Goal: Task Accomplishment & Management: Manage account settings

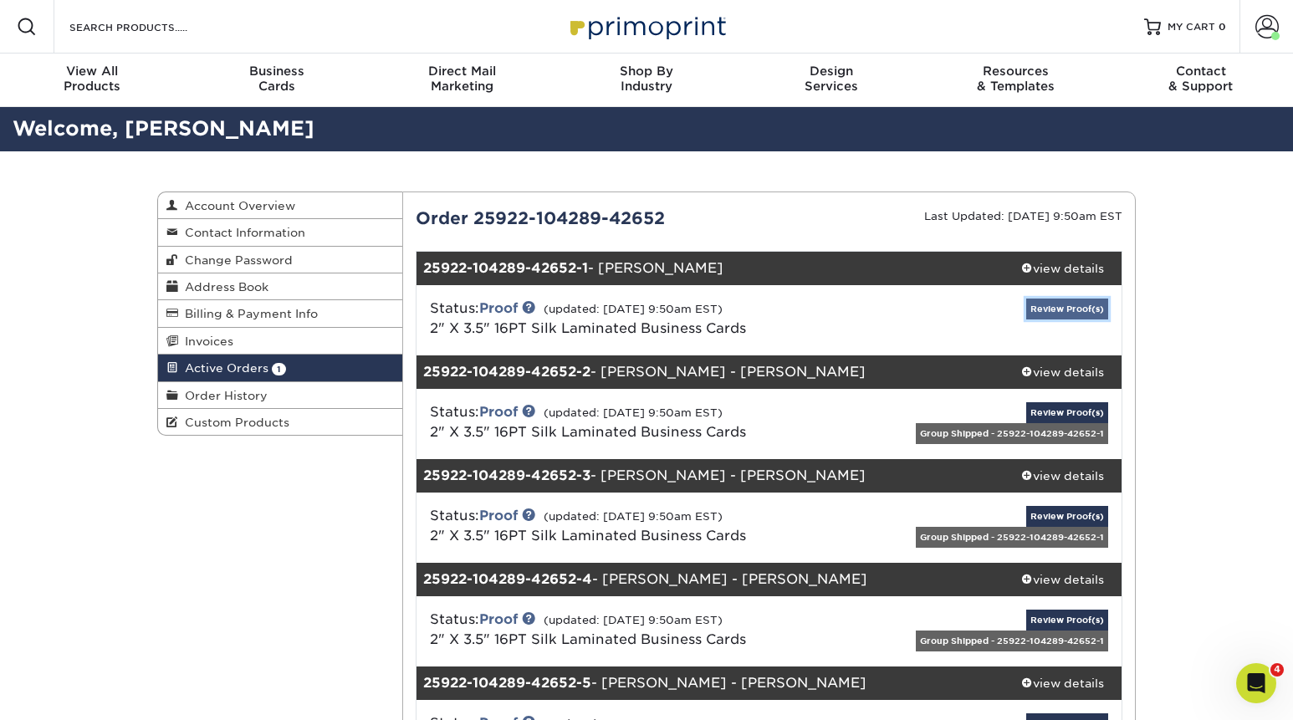
click at [1064, 308] on link "Review Proof(s)" at bounding box center [1067, 309] width 82 height 21
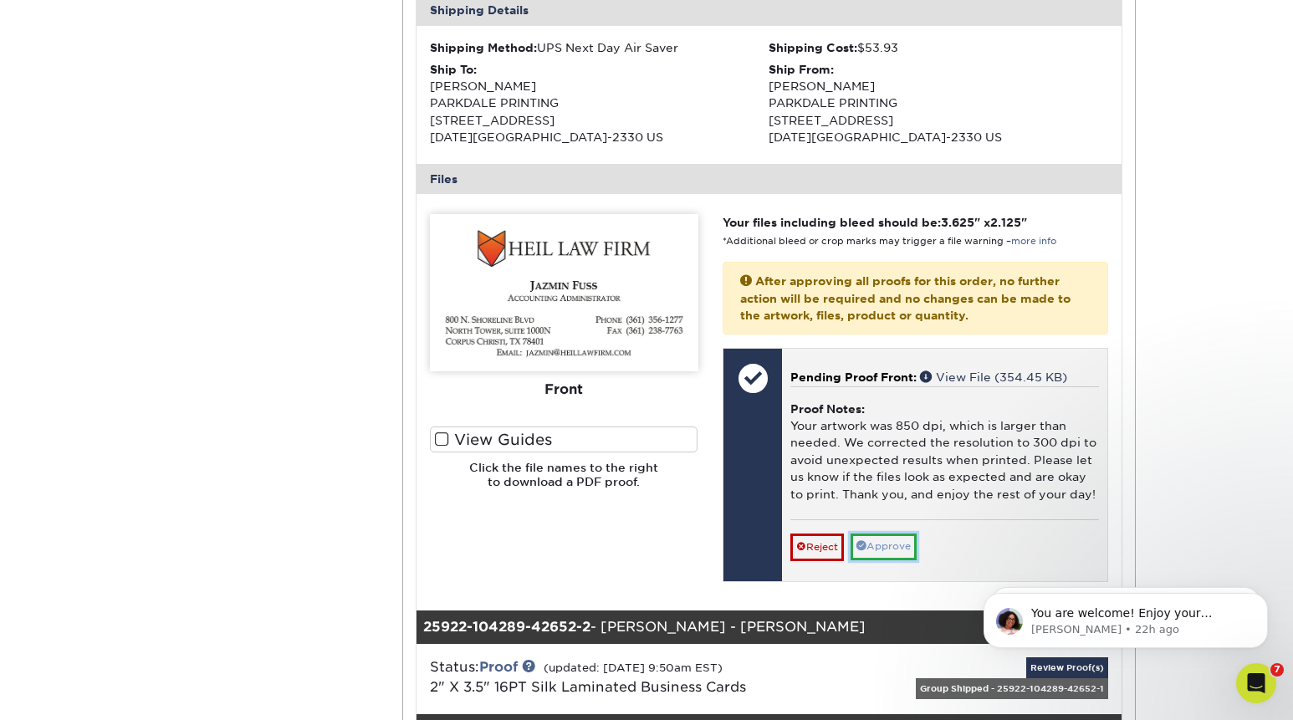
click at [895, 545] on link "Approve" at bounding box center [884, 547] width 66 height 26
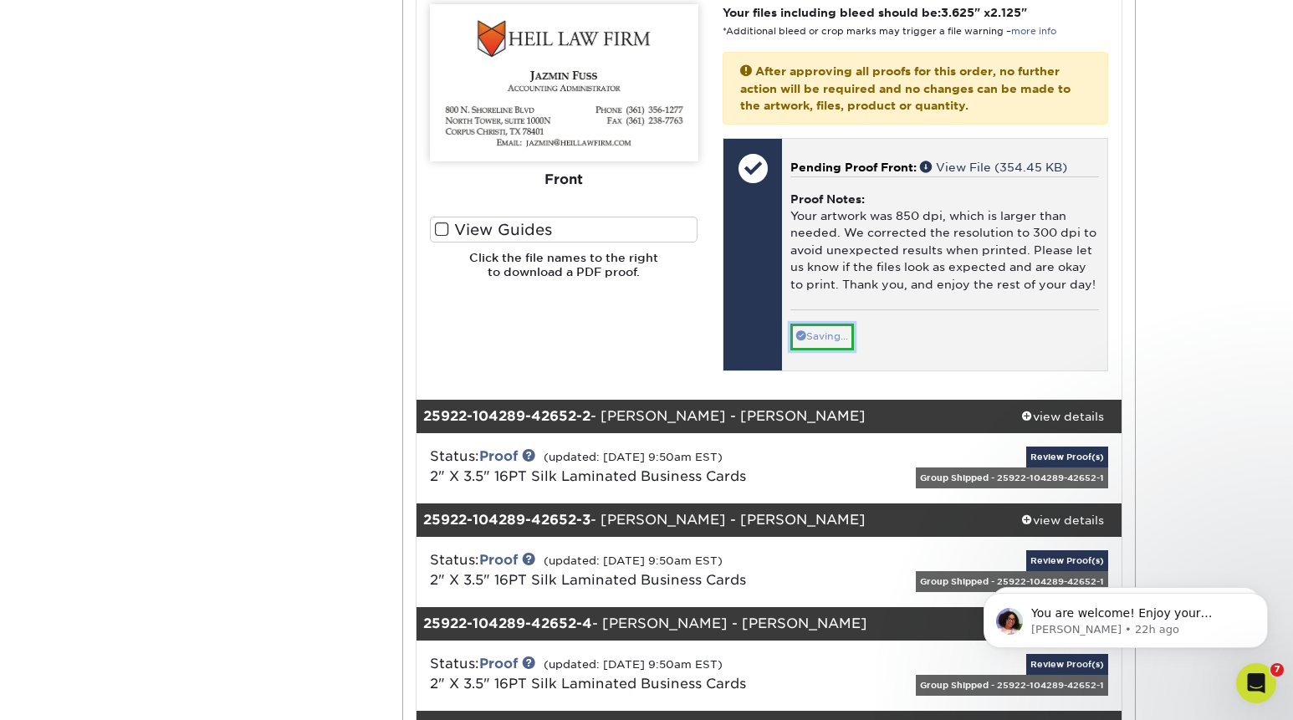
scroll to position [747, 0]
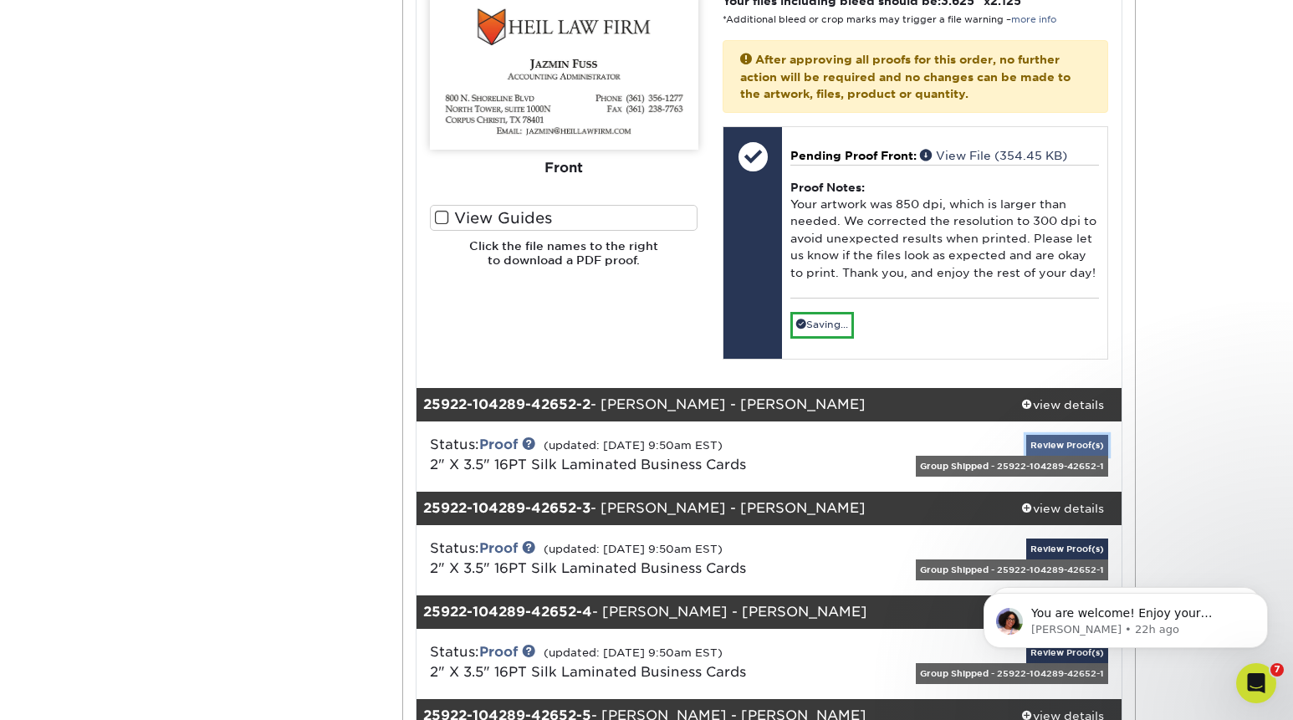
click at [1061, 448] on link "Review Proof(s)" at bounding box center [1067, 445] width 82 height 21
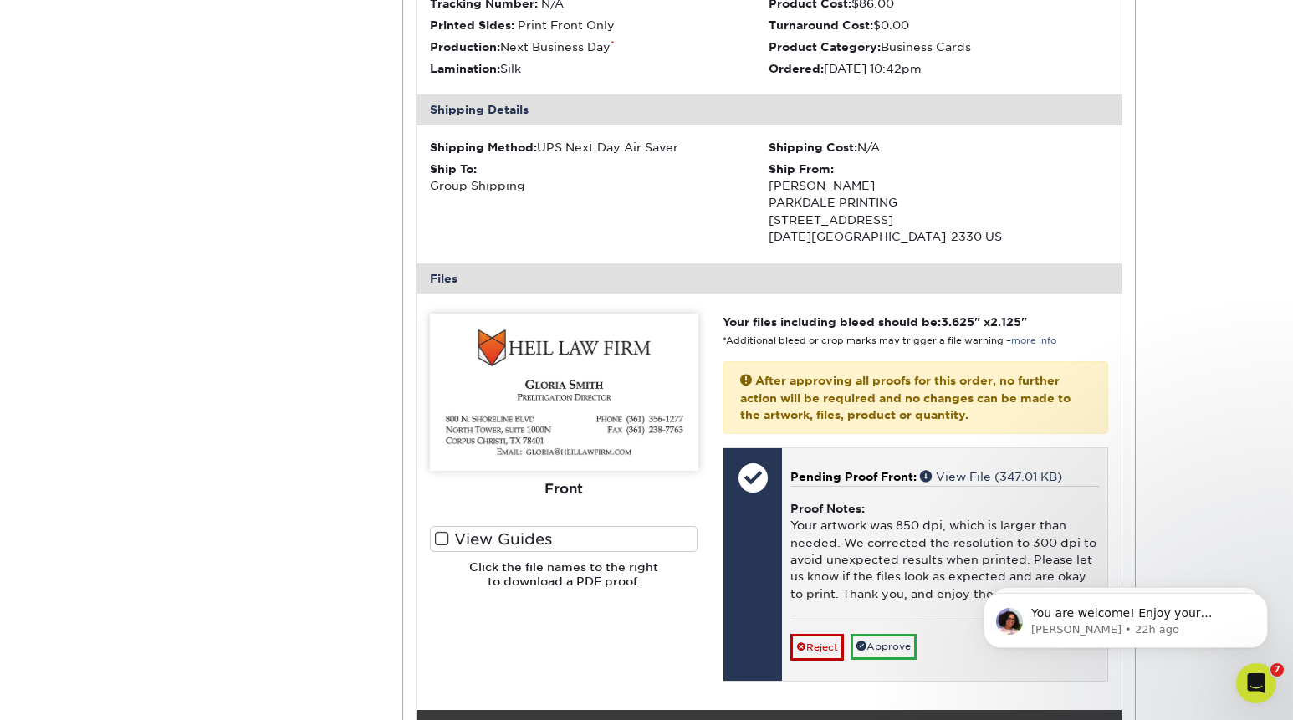
scroll to position [1302, 0]
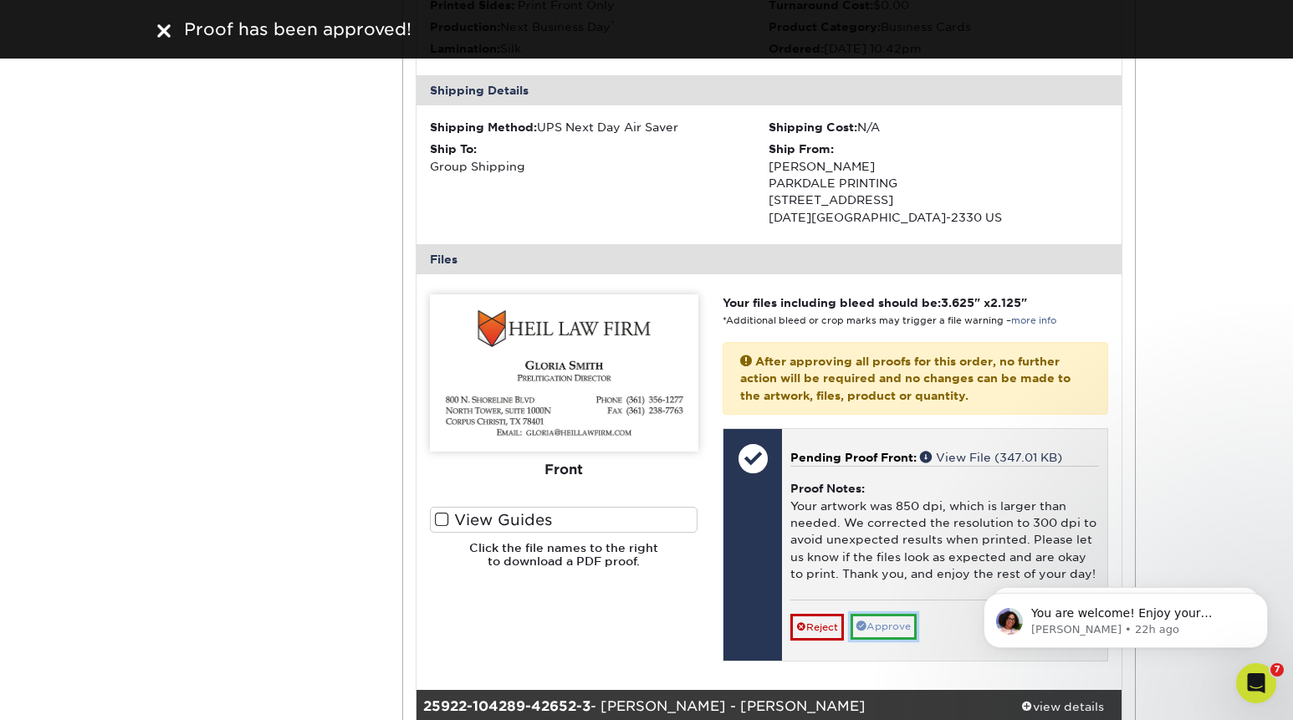
click at [881, 626] on link "Approve" at bounding box center [884, 627] width 66 height 26
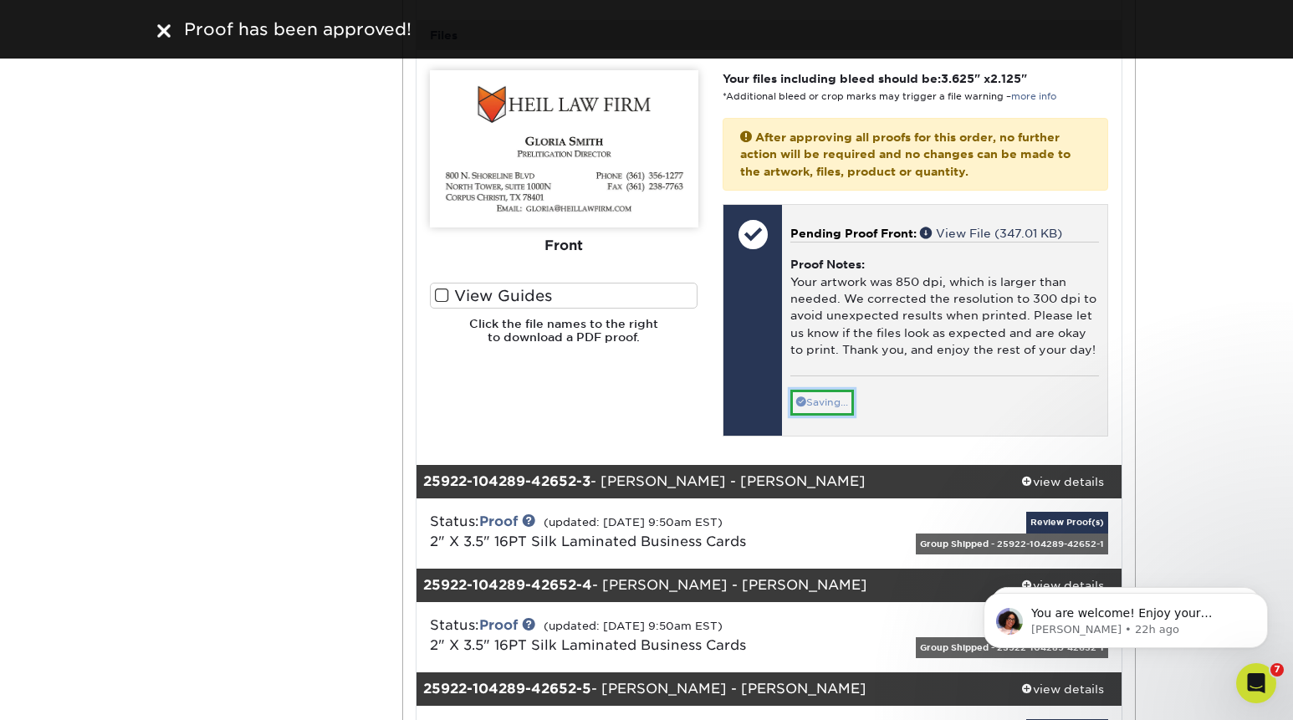
scroll to position [1541, 0]
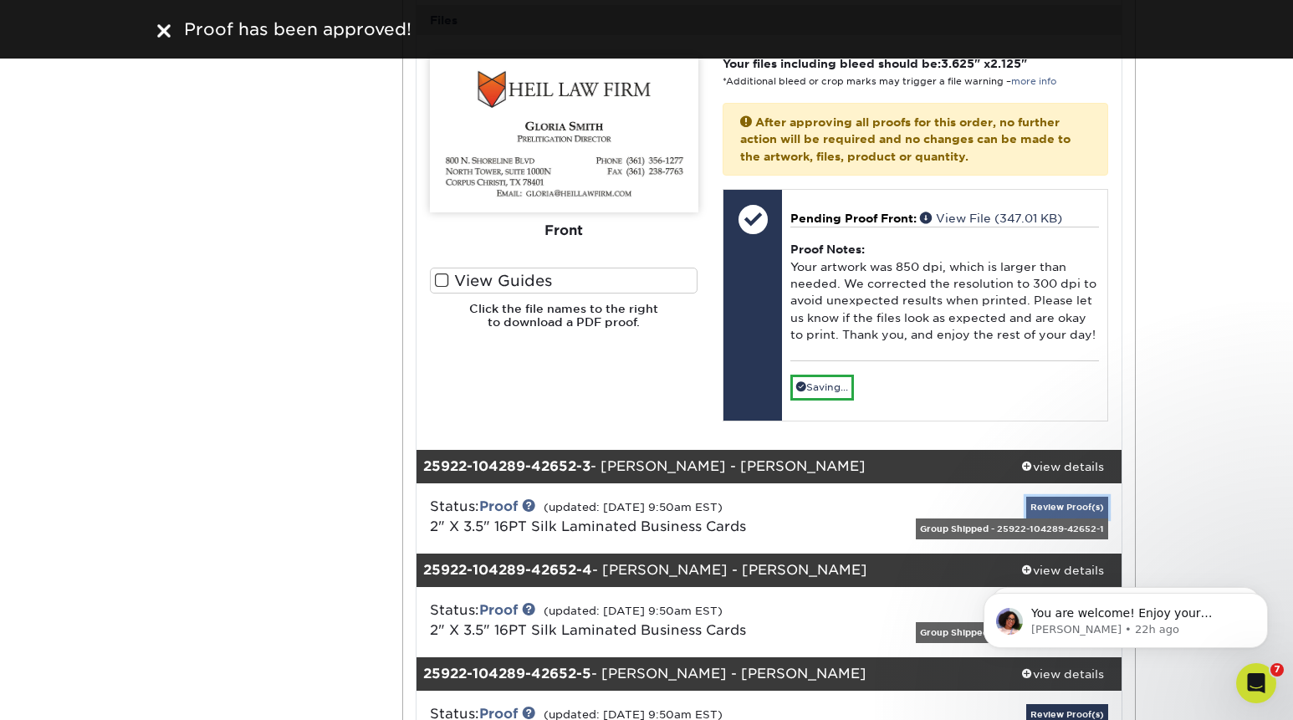
click at [1081, 512] on link "Review Proof(s)" at bounding box center [1067, 507] width 82 height 21
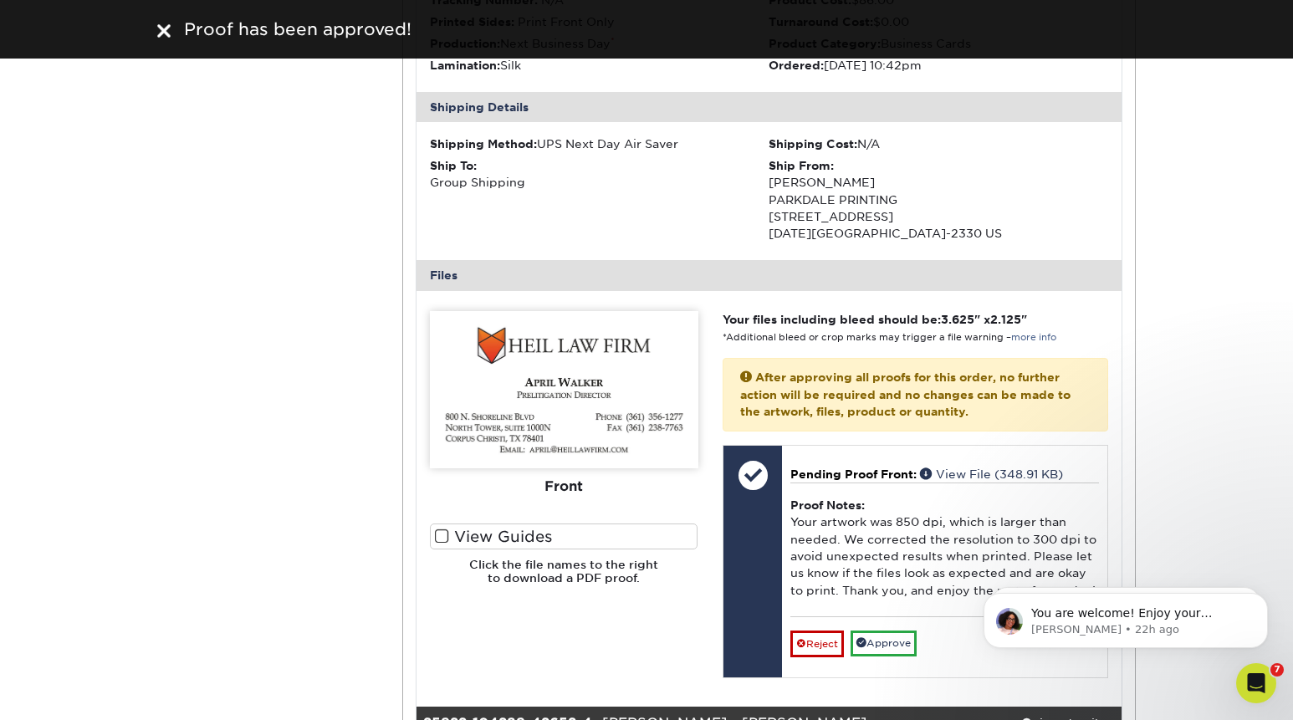
scroll to position [2166, 0]
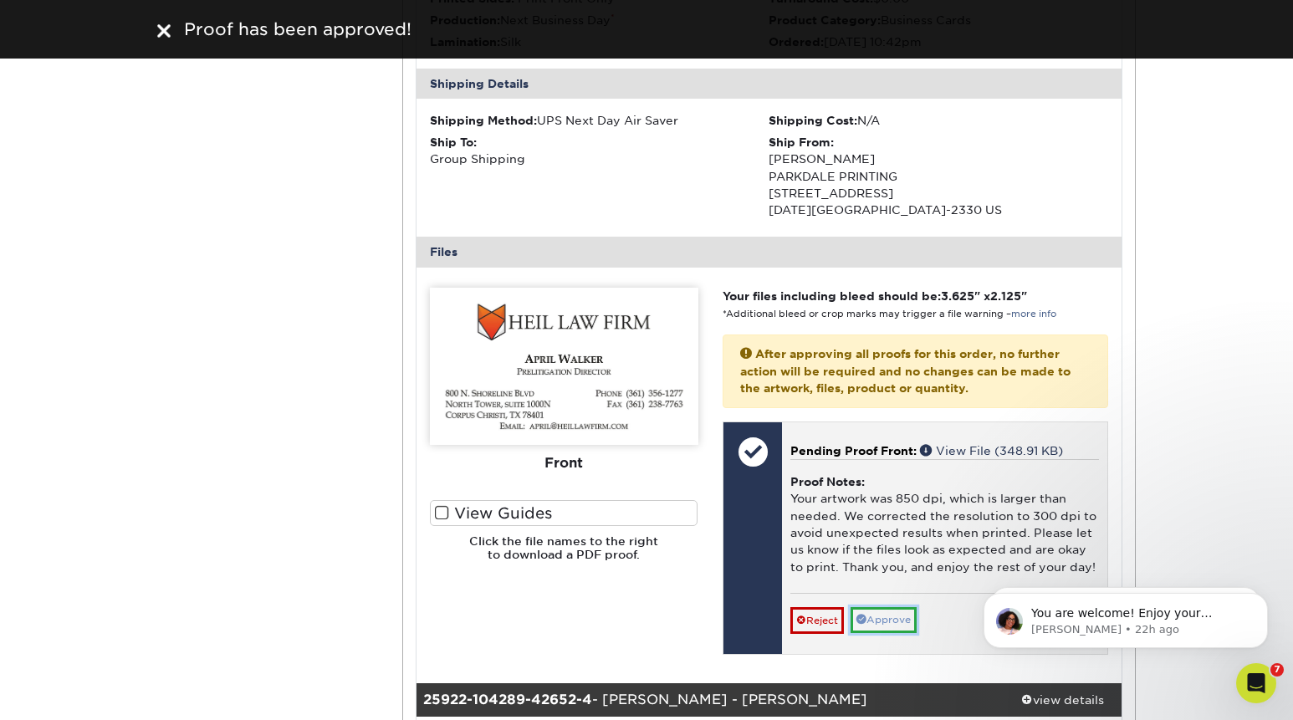
click at [893, 620] on link "Approve" at bounding box center [884, 620] width 66 height 26
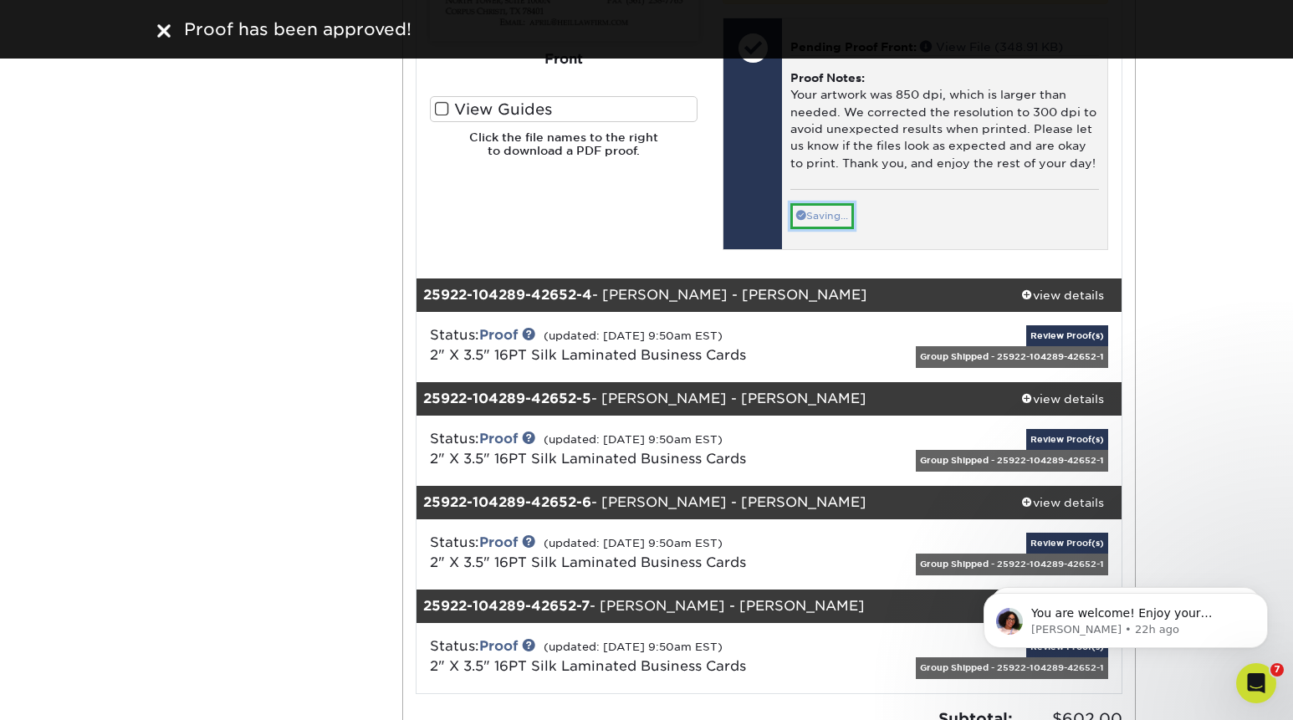
scroll to position [2588, 0]
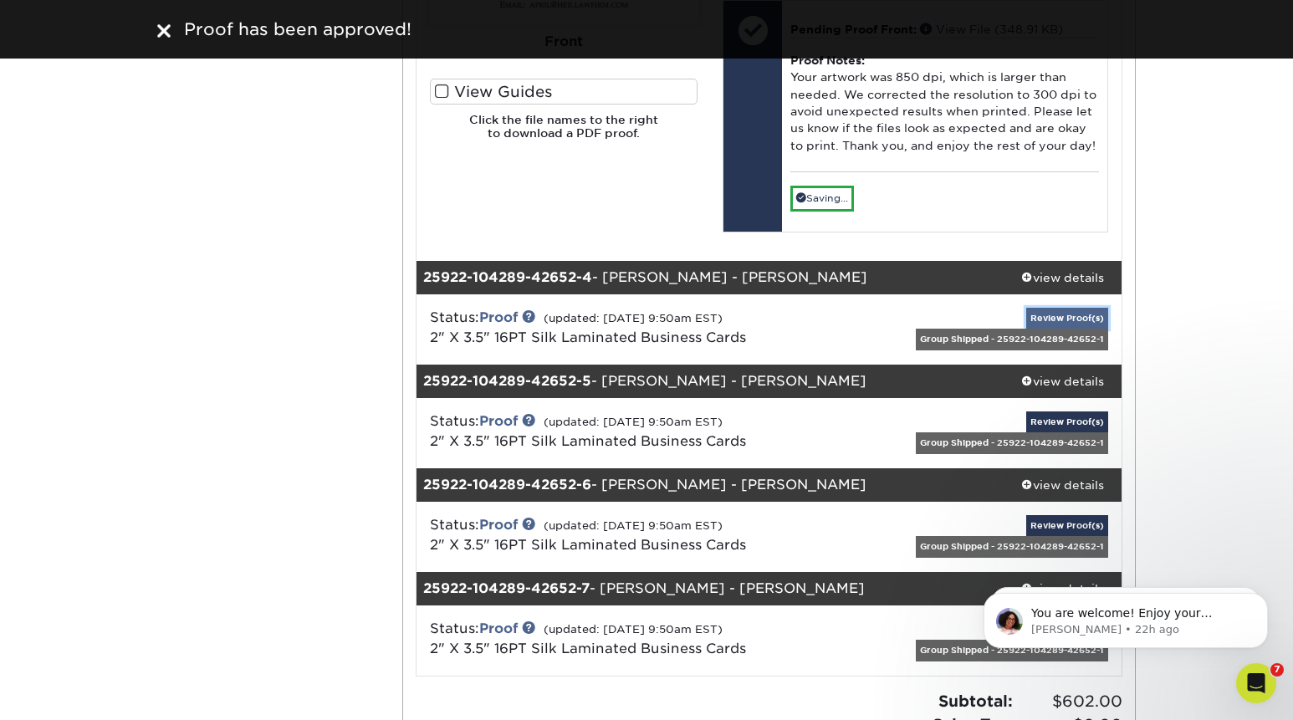
click at [1055, 310] on link "Review Proof(s)" at bounding box center [1067, 318] width 82 height 21
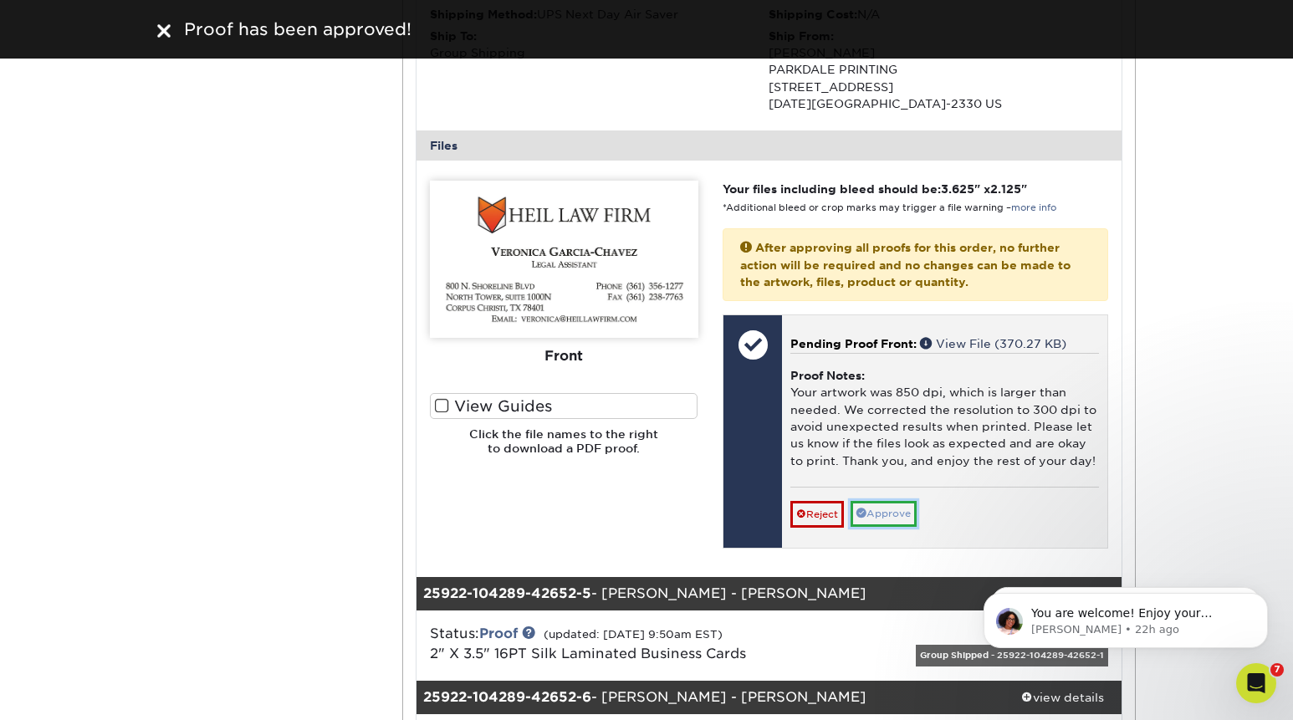
click at [877, 508] on link "Approve" at bounding box center [884, 514] width 66 height 26
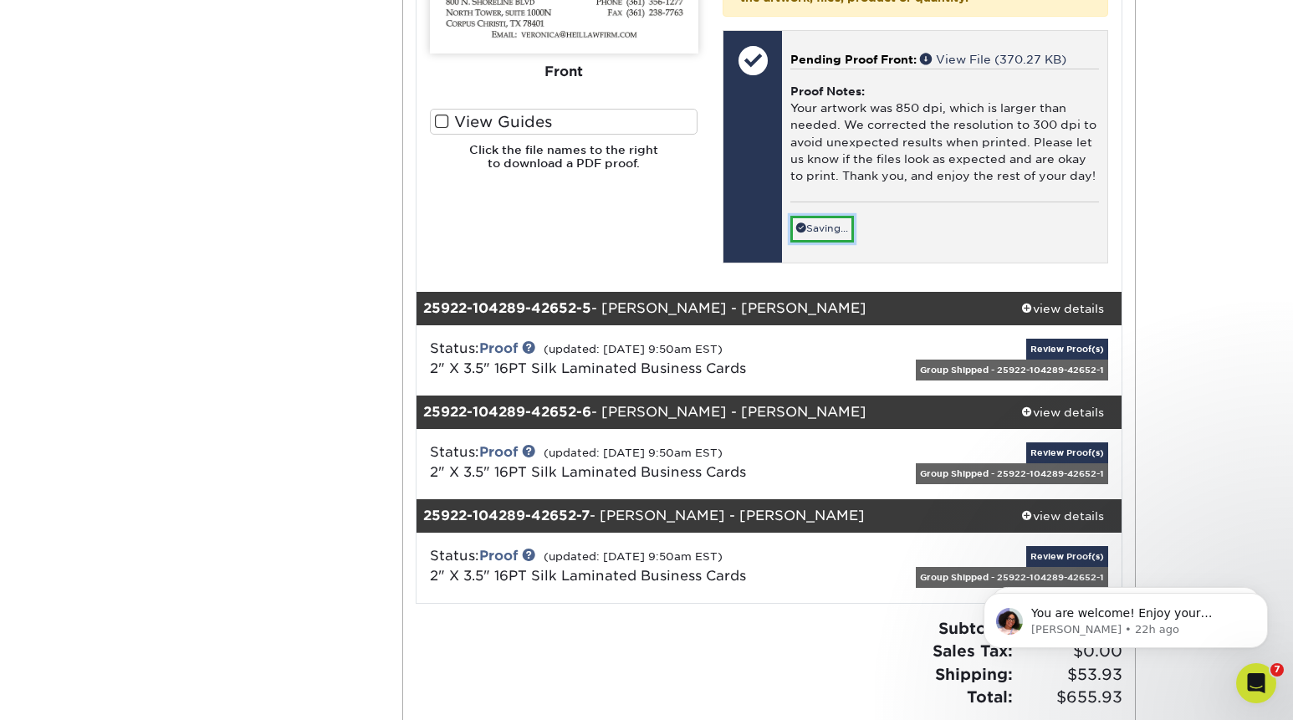
scroll to position [3435, 0]
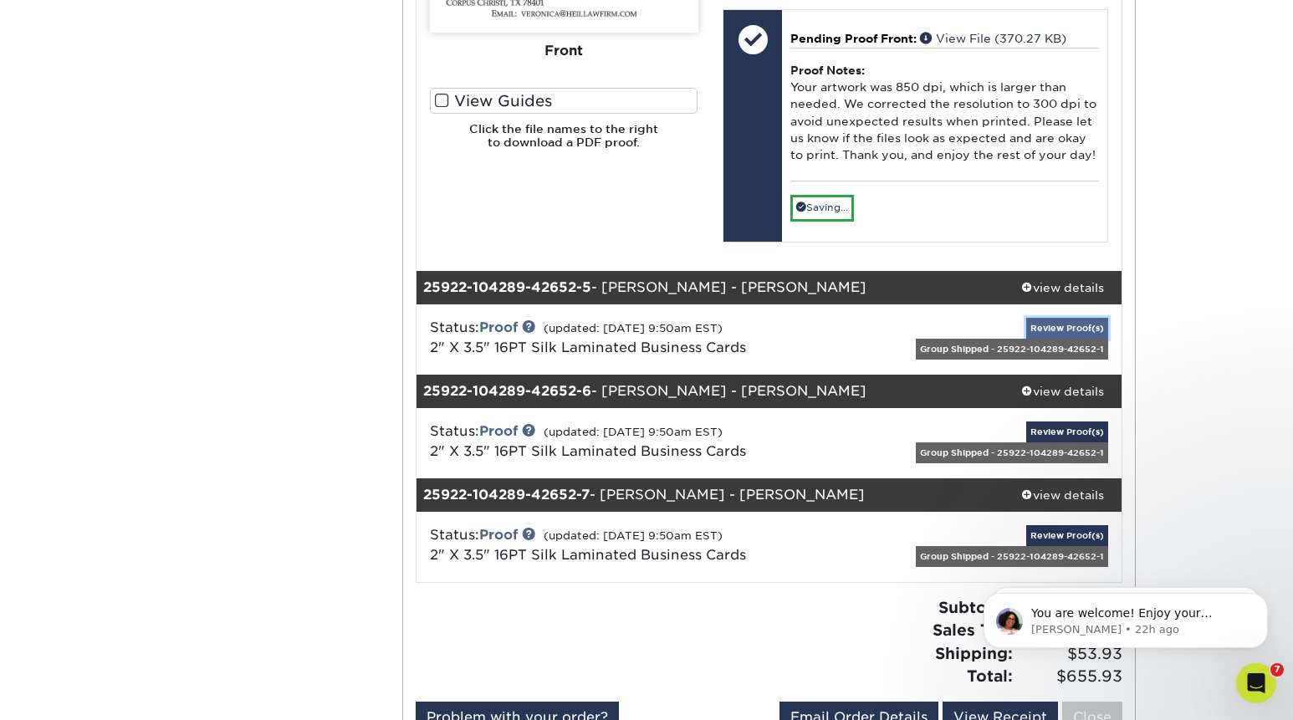
click at [1067, 329] on link "Review Proof(s)" at bounding box center [1067, 328] width 82 height 21
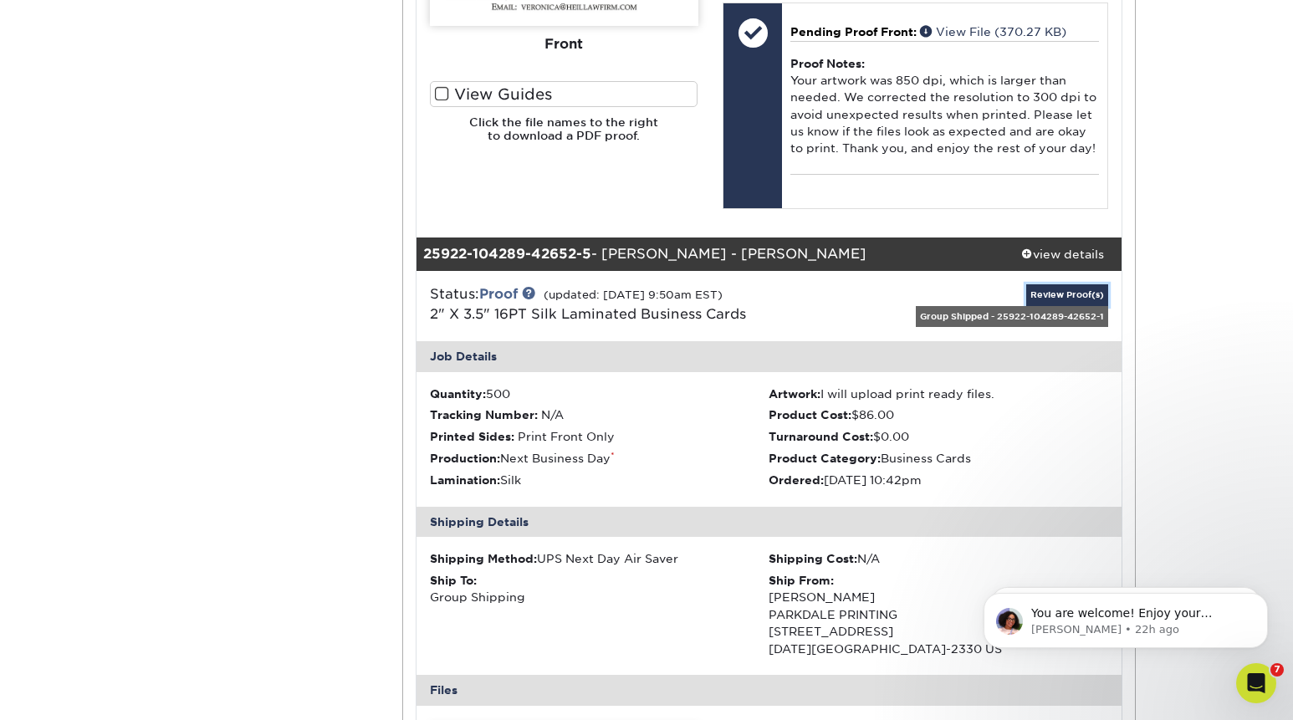
scroll to position [3503, 0]
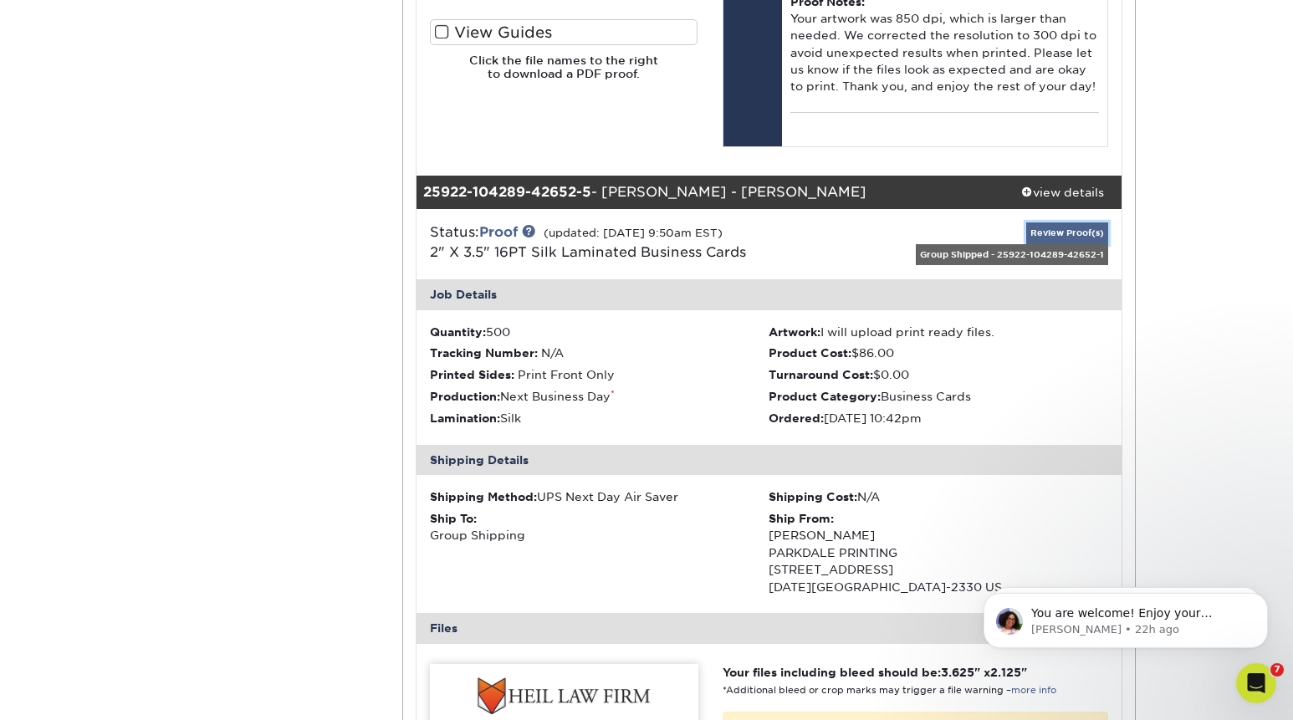
click at [1062, 237] on link "Review Proof(s)" at bounding box center [1067, 232] width 82 height 21
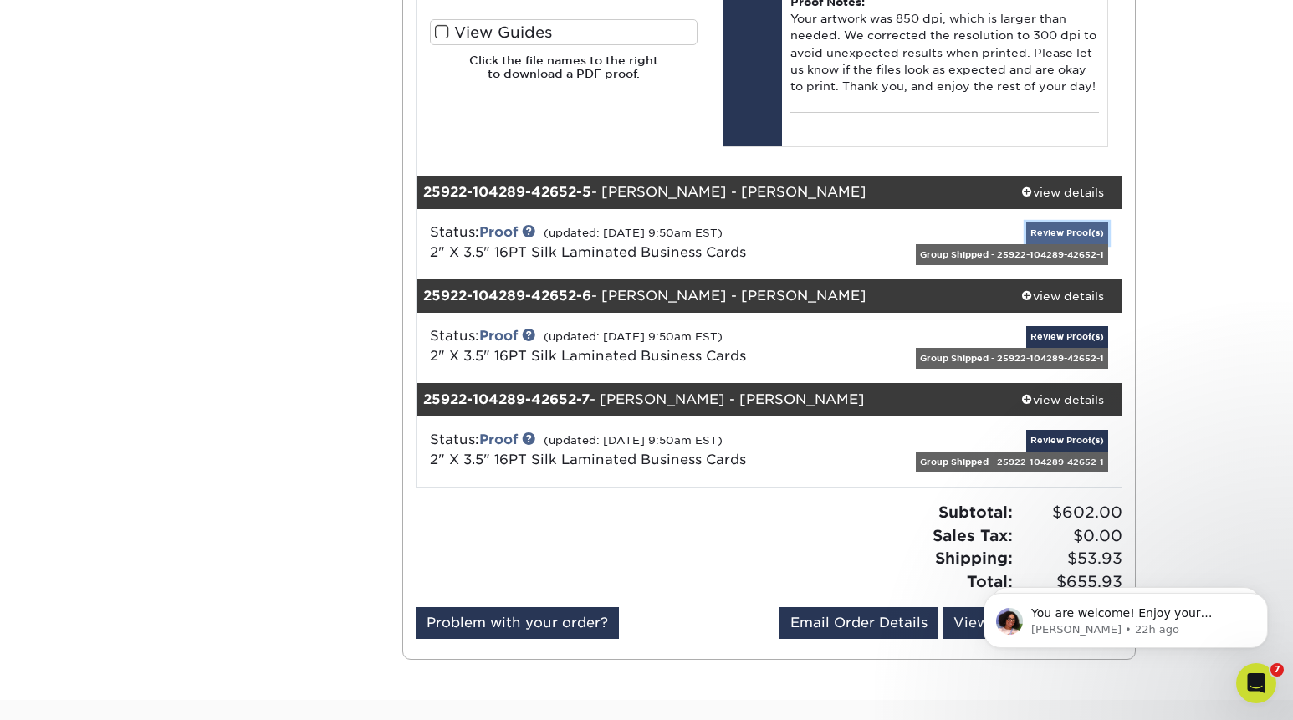
click at [1045, 228] on link "Review Proof(s)" at bounding box center [1067, 232] width 82 height 21
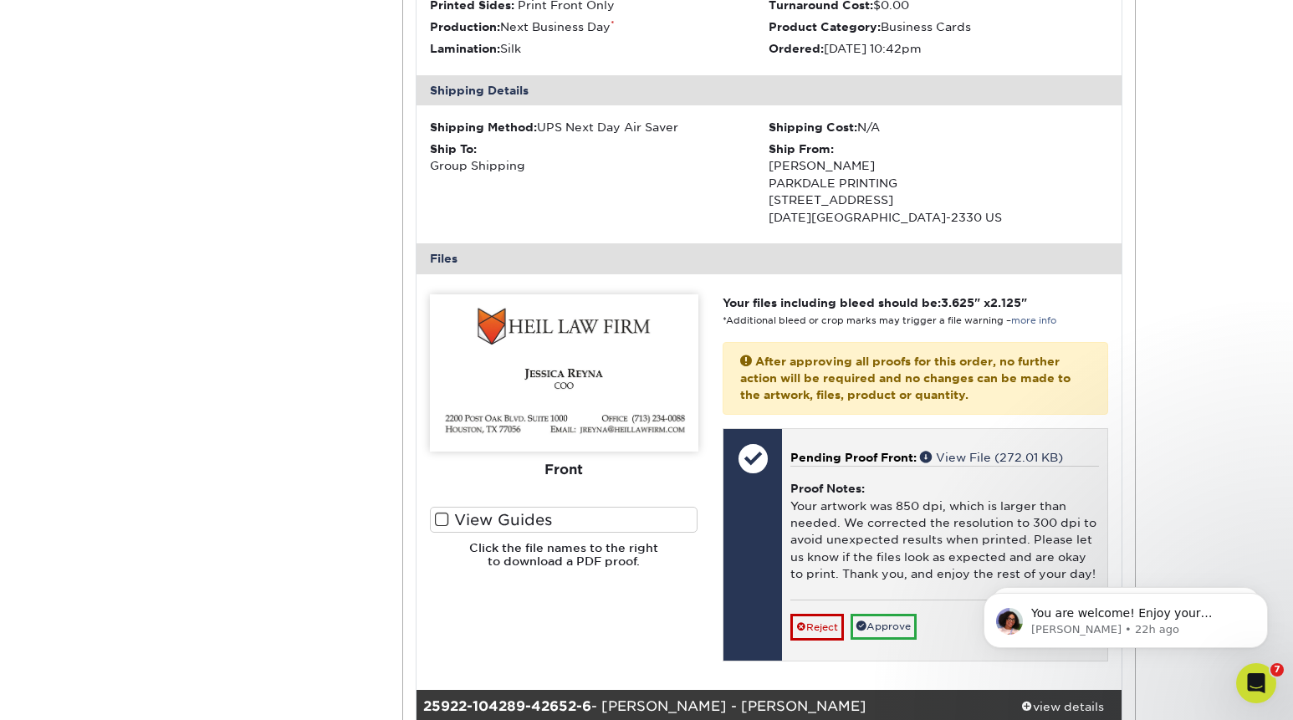
scroll to position [3943, 0]
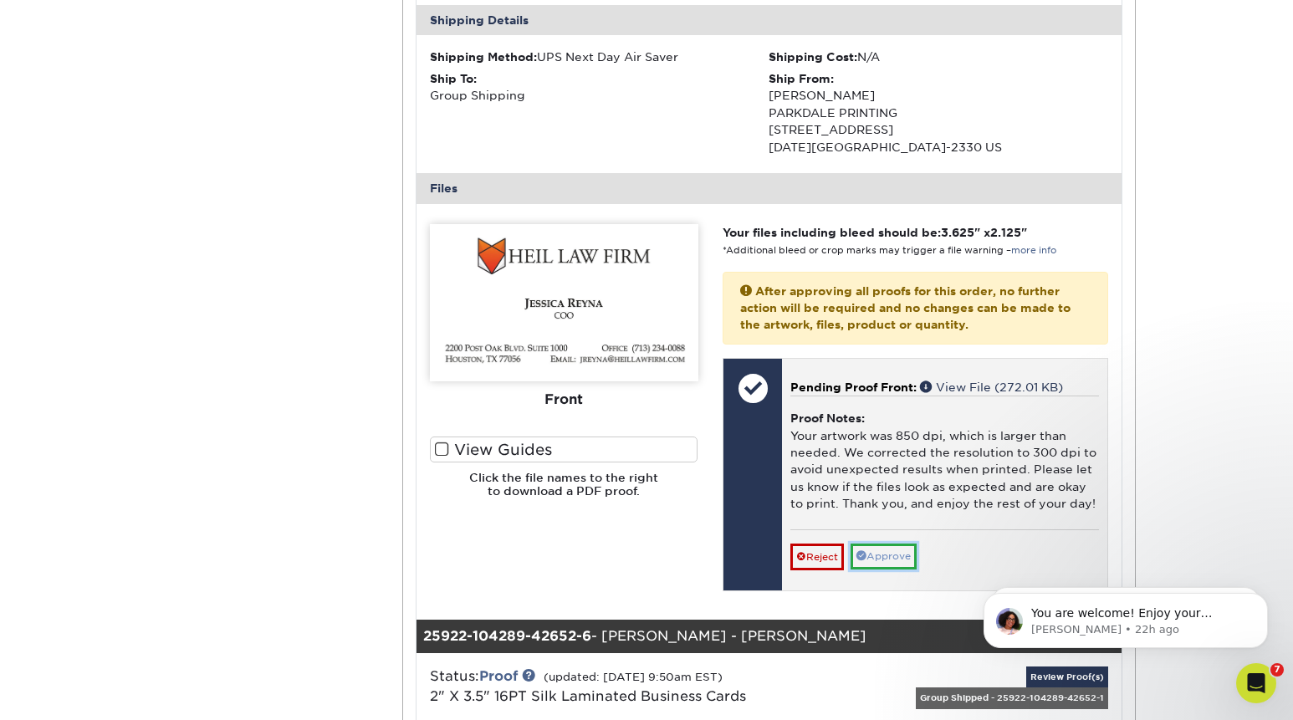
click at [881, 558] on link "Approve" at bounding box center [884, 557] width 66 height 26
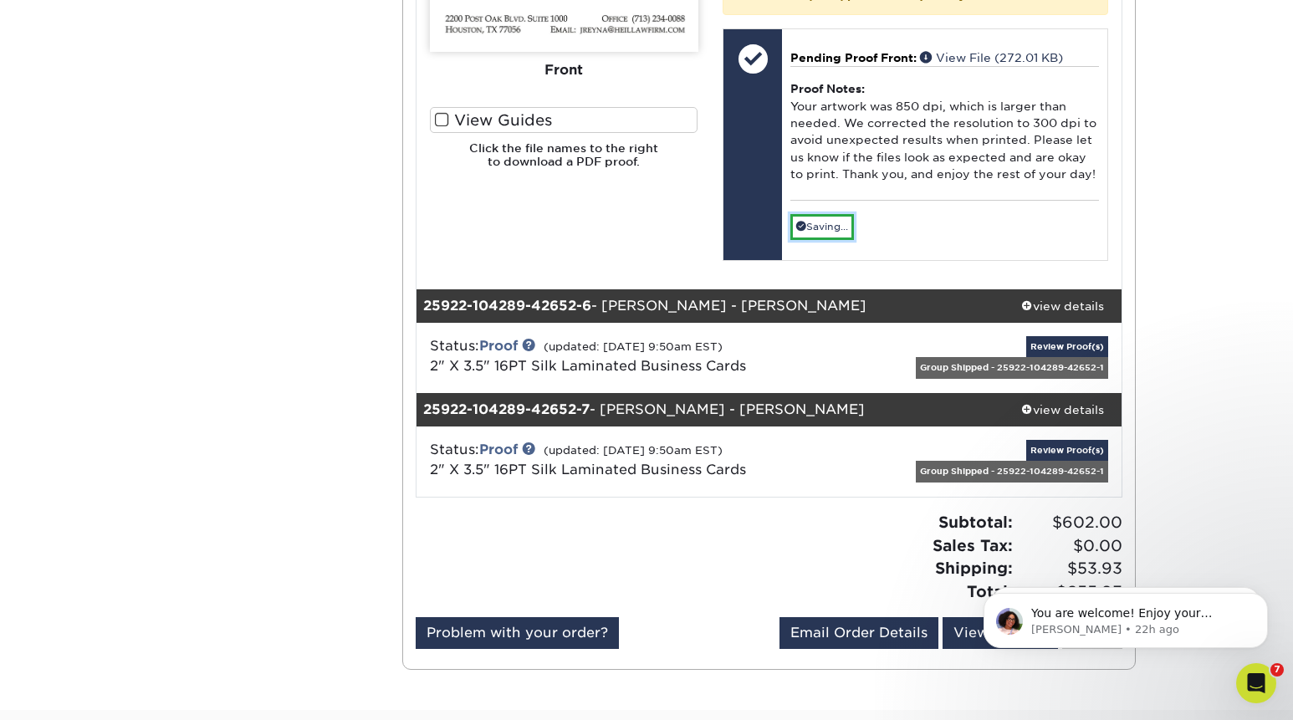
scroll to position [4278, 0]
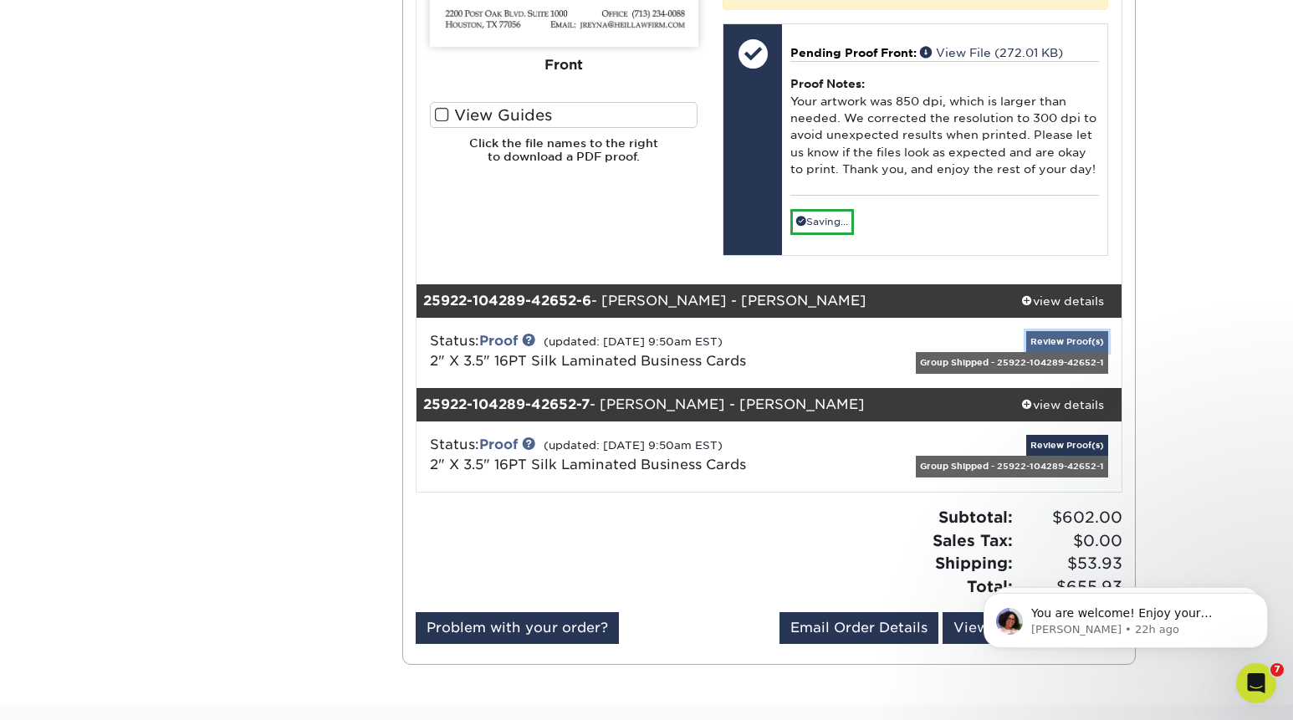
click at [1083, 336] on link "Review Proof(s)" at bounding box center [1067, 341] width 82 height 21
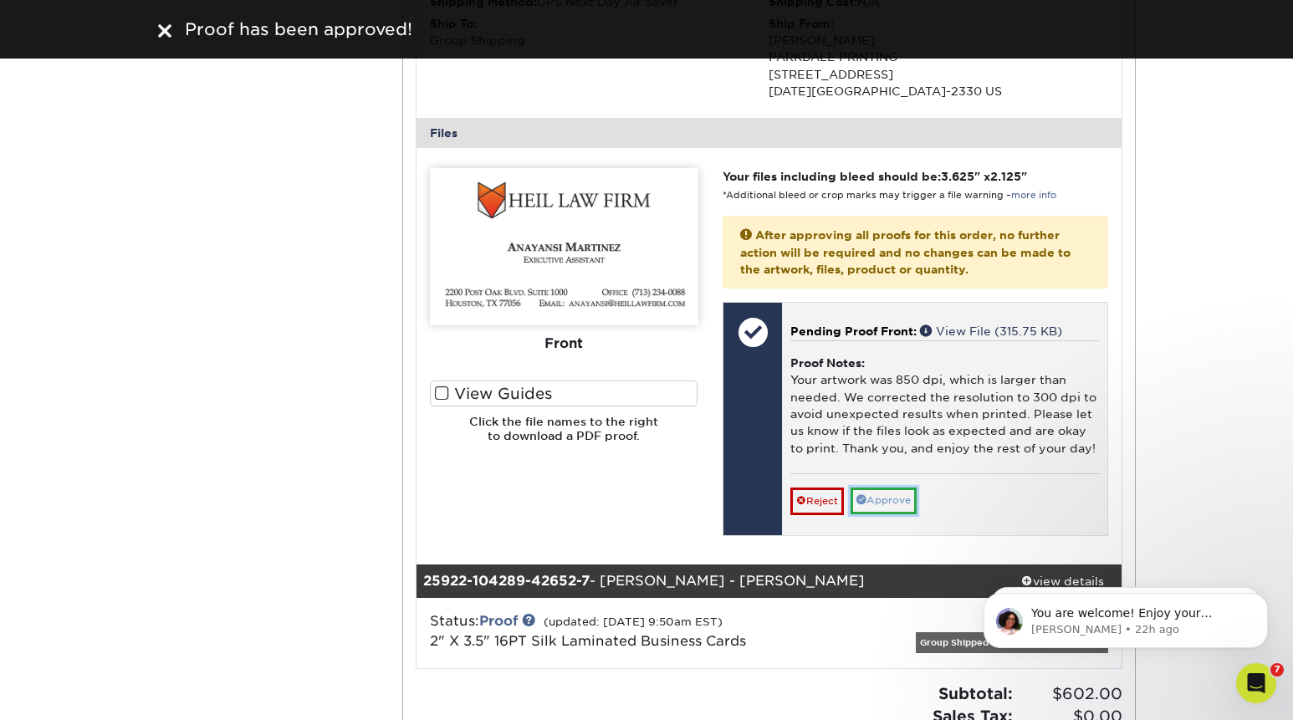
click at [888, 500] on link "Approve" at bounding box center [884, 501] width 66 height 26
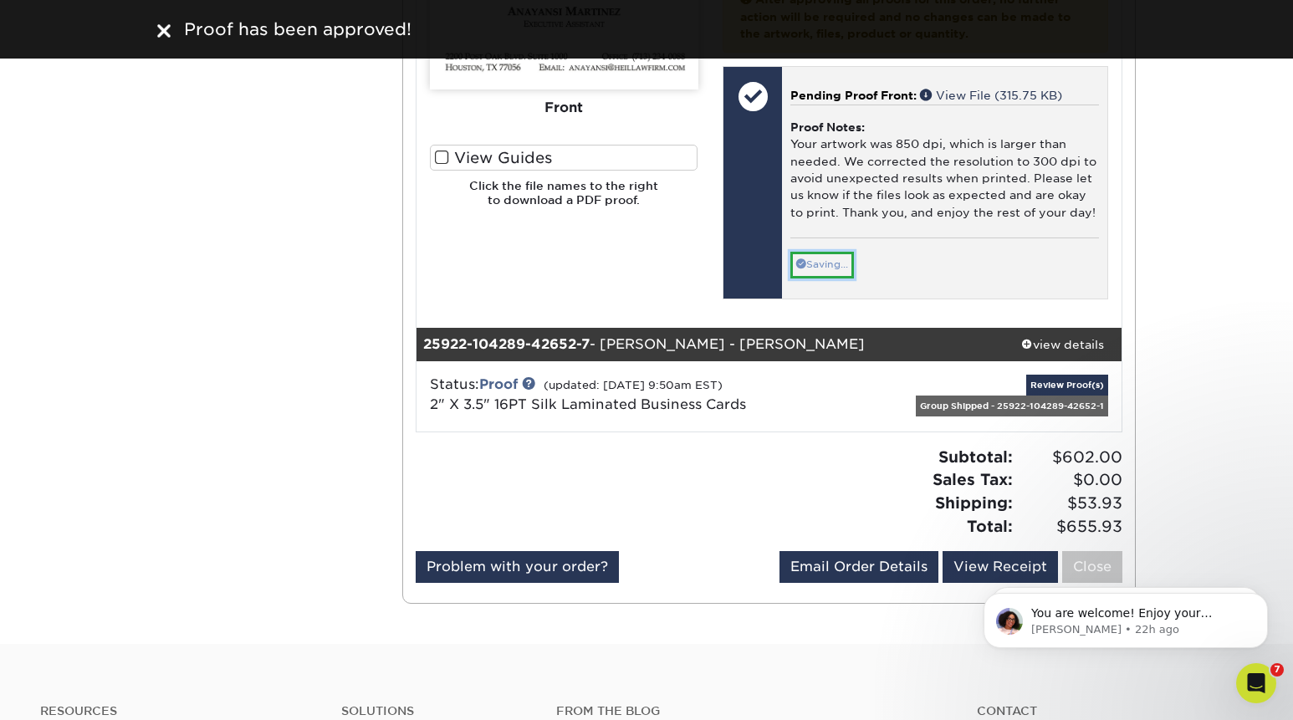
scroll to position [5110, 0]
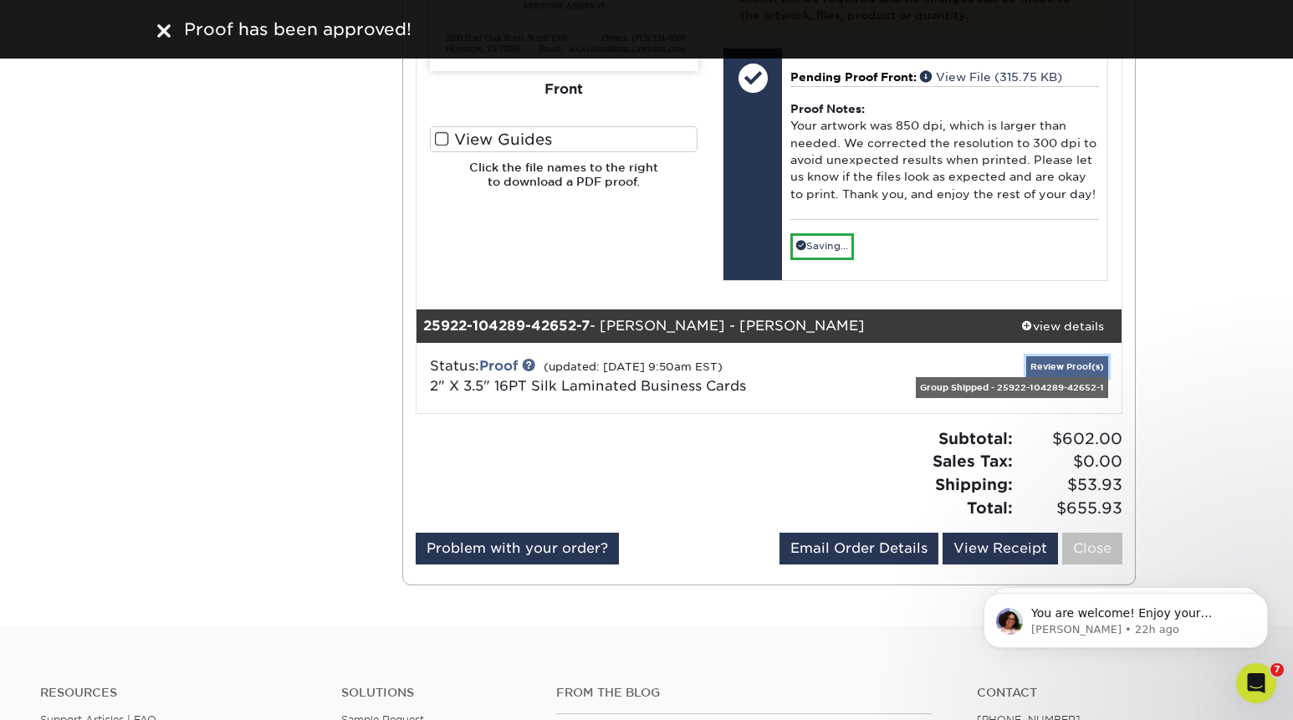
click at [1057, 368] on link "Review Proof(s)" at bounding box center [1067, 366] width 82 height 21
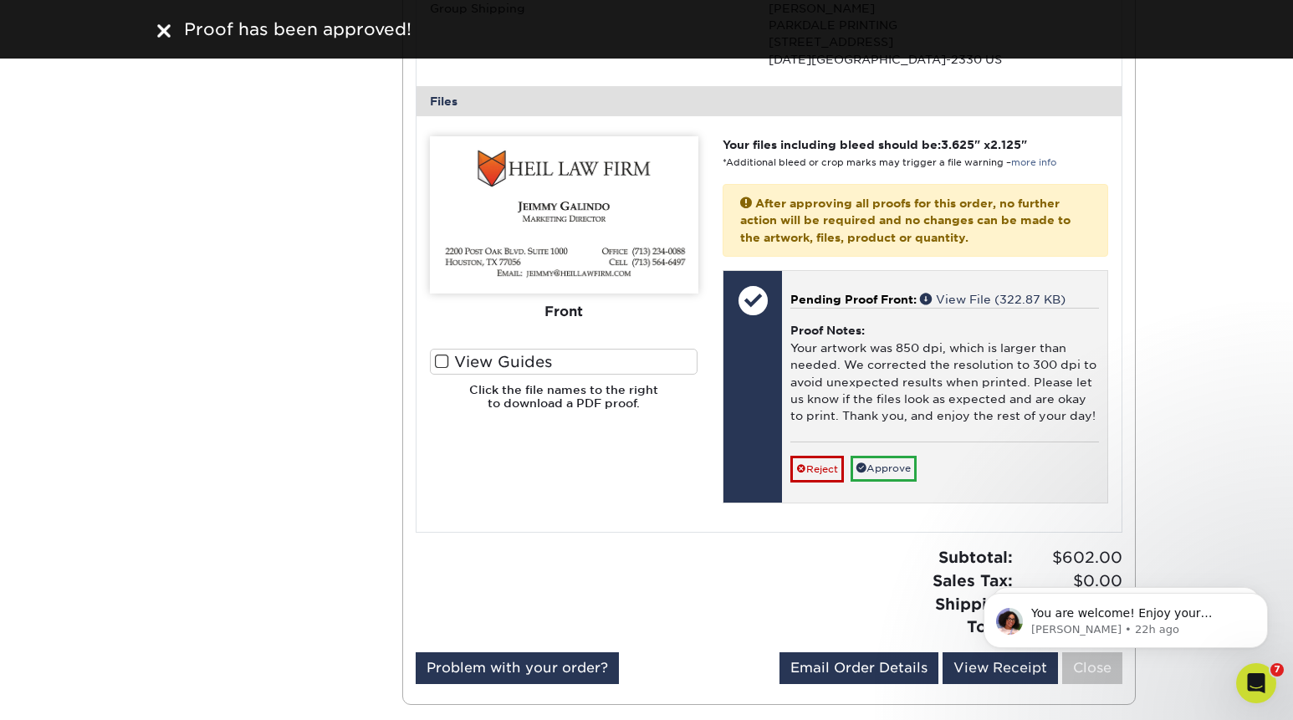
scroll to position [5740, 0]
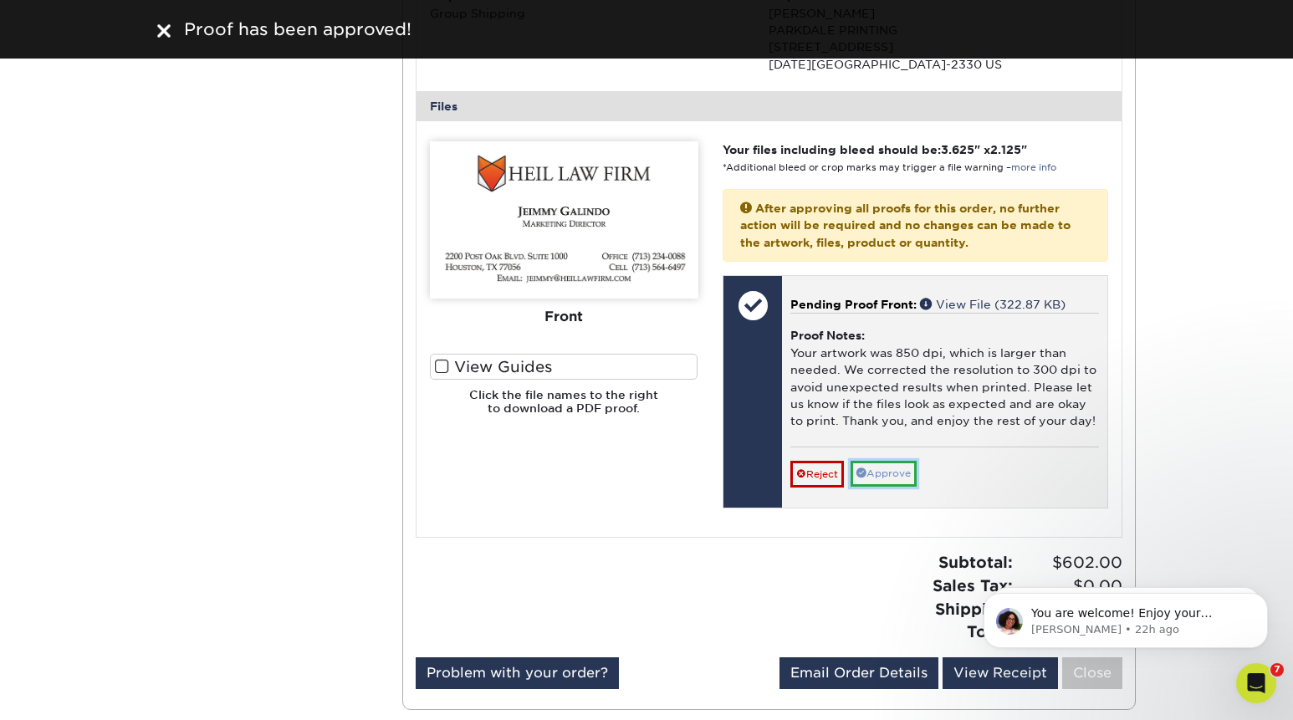
click at [887, 484] on link "Approve" at bounding box center [884, 474] width 66 height 26
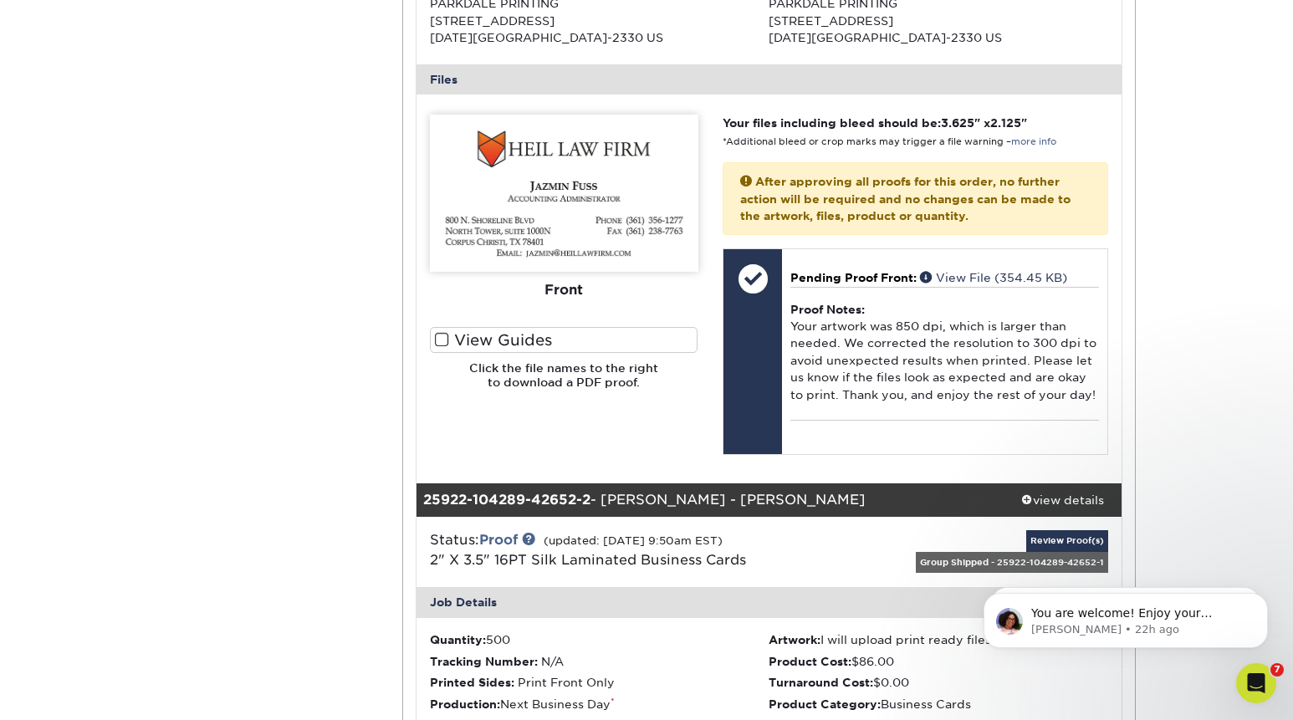
scroll to position [647, 0]
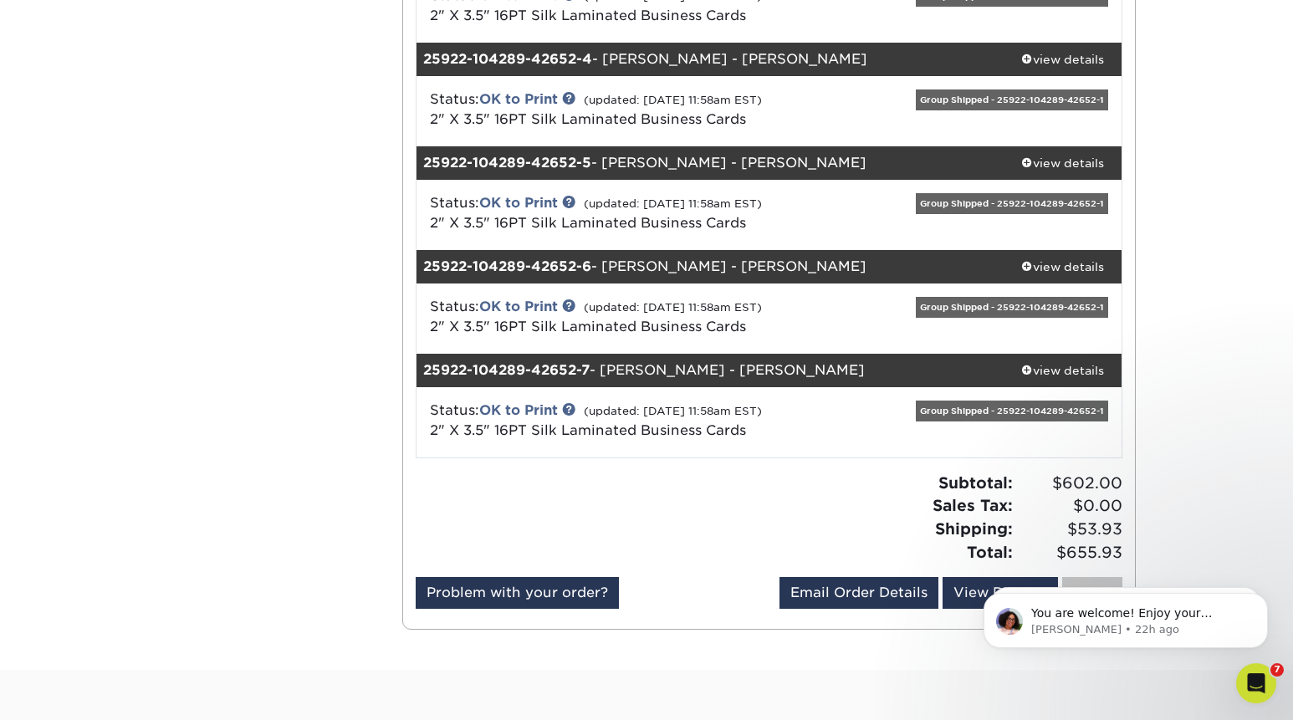
scroll to position [538, 0]
